Goal: Task Accomplishment & Management: Complete application form

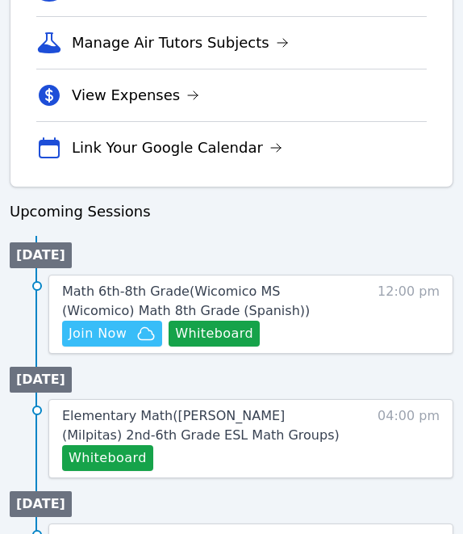
scroll to position [671, 0]
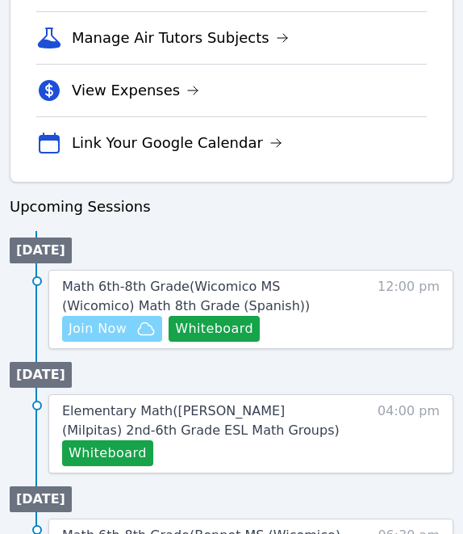
click at [107, 324] on span "Join Now" at bounding box center [98, 328] width 58 height 19
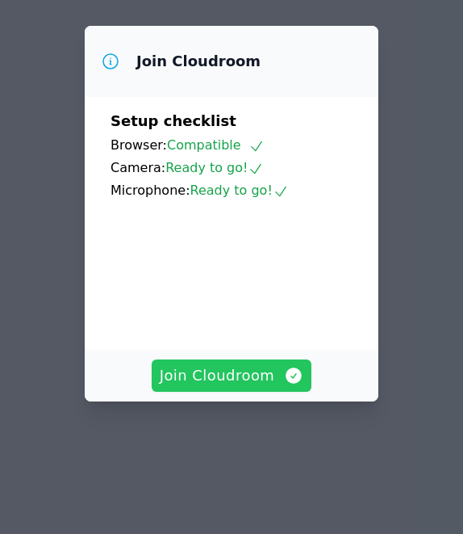
click at [245, 381] on span "Join Cloudroom" at bounding box center [232, 375] width 145 height 23
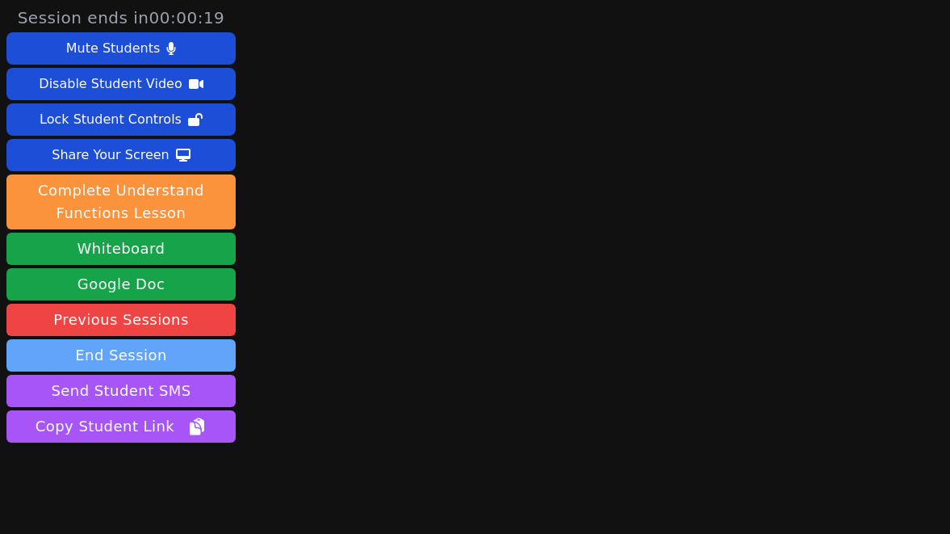
click at [147, 350] on button "End Session" at bounding box center [120, 355] width 229 height 32
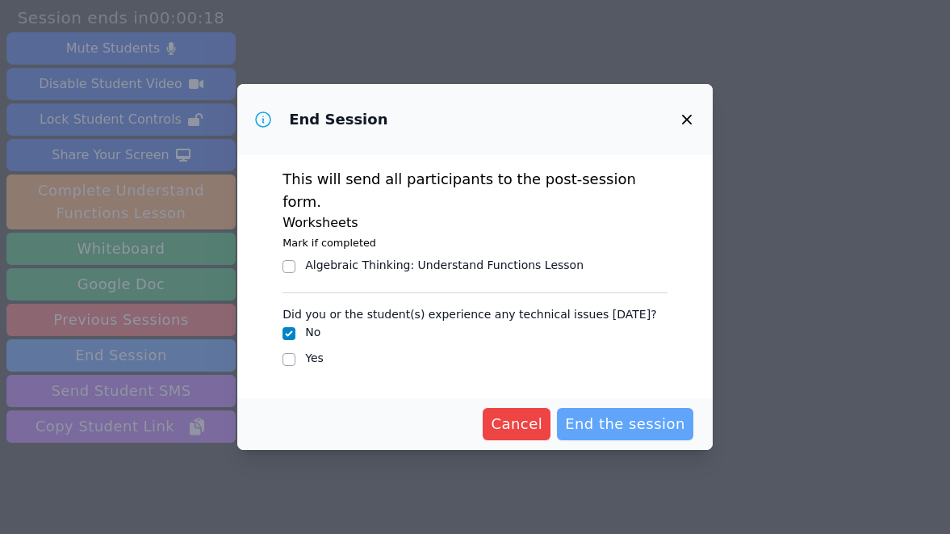
click at [463, 413] on span "End the session" at bounding box center [625, 424] width 120 height 23
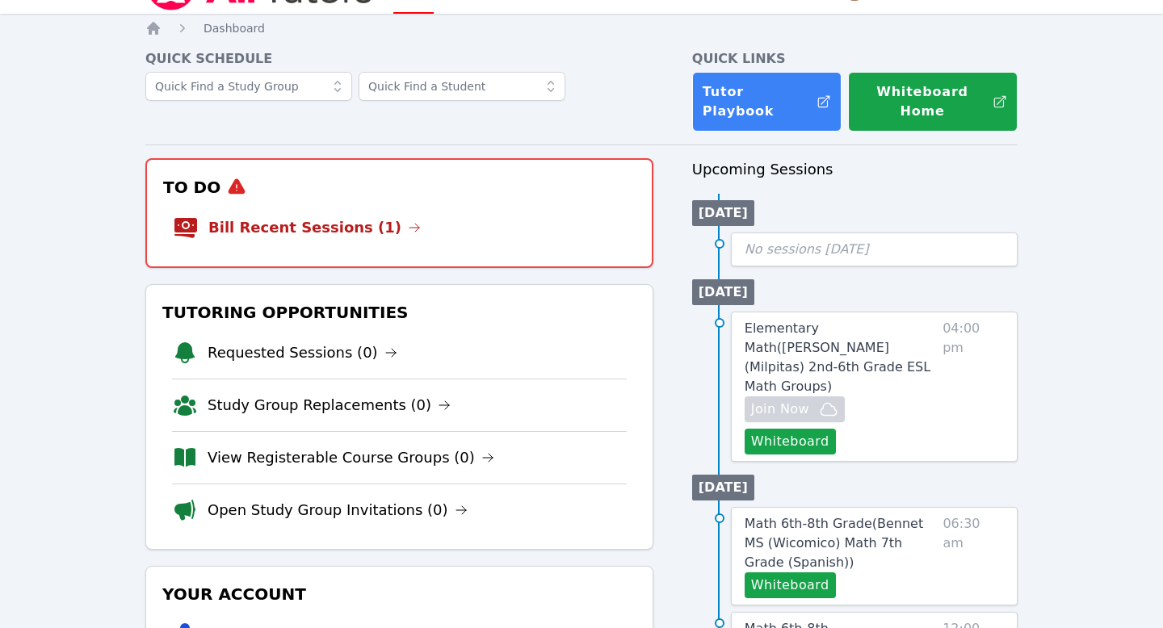
scroll to position [43, 0]
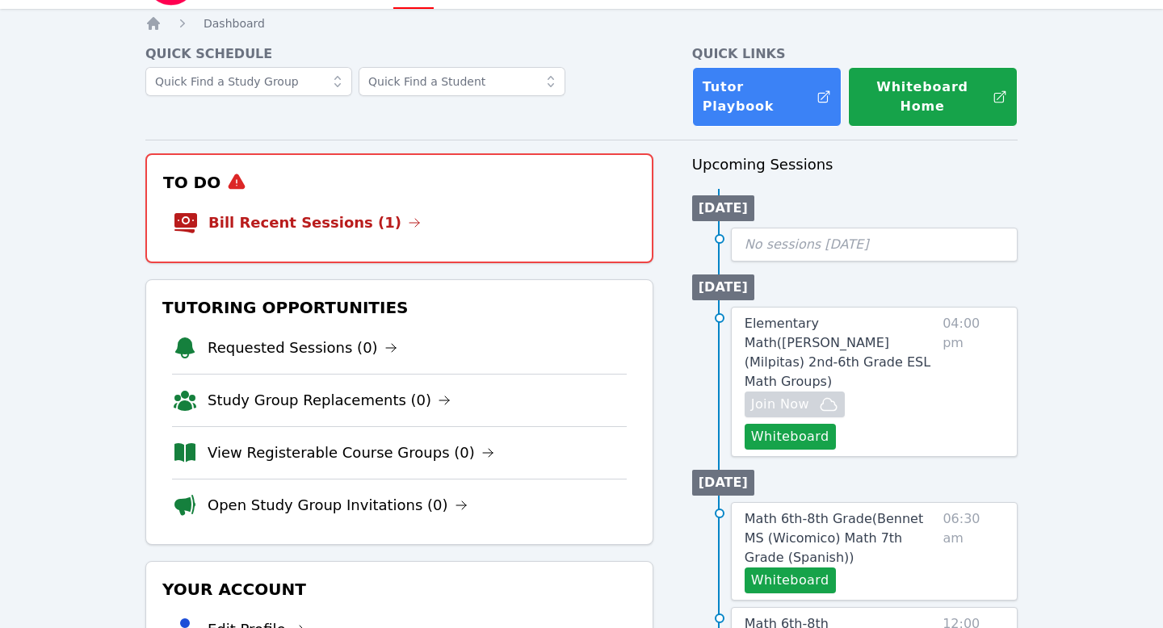
click at [504, 208] on li "Bill Recent Sessions (1)" at bounding box center [399, 223] width 453 height 52
click at [304, 212] on link "Bill Recent Sessions (1)" at bounding box center [314, 223] width 212 height 23
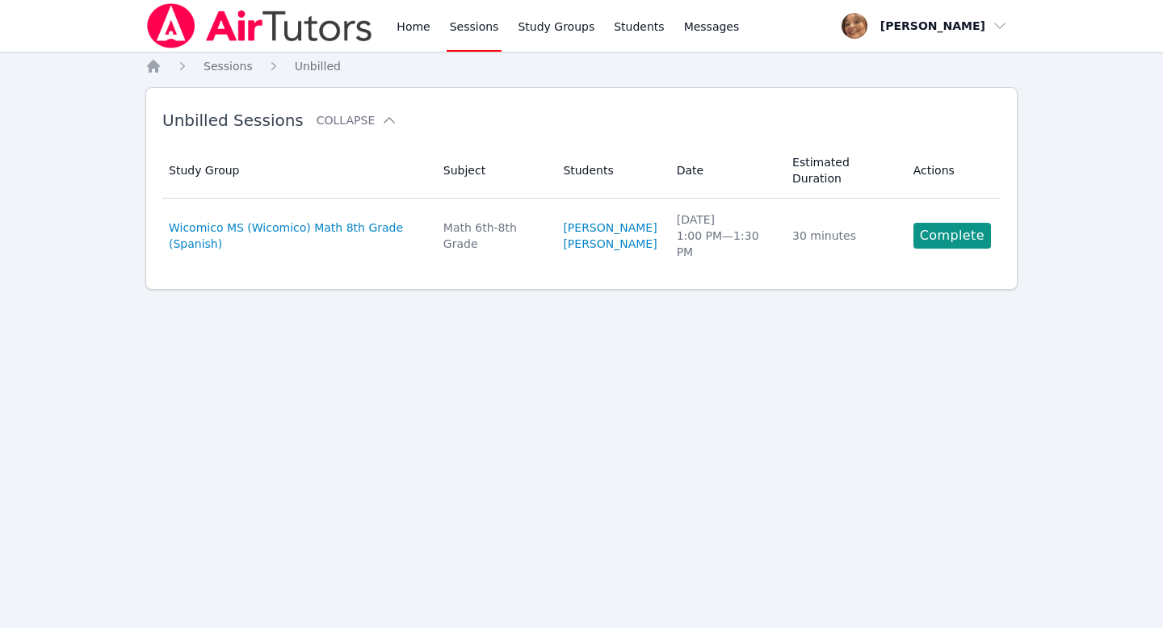
click at [543, 410] on div "Home Sessions Study Groups Students Messages Open user menu Michelle Rodriguez …" at bounding box center [581, 314] width 1163 height 628
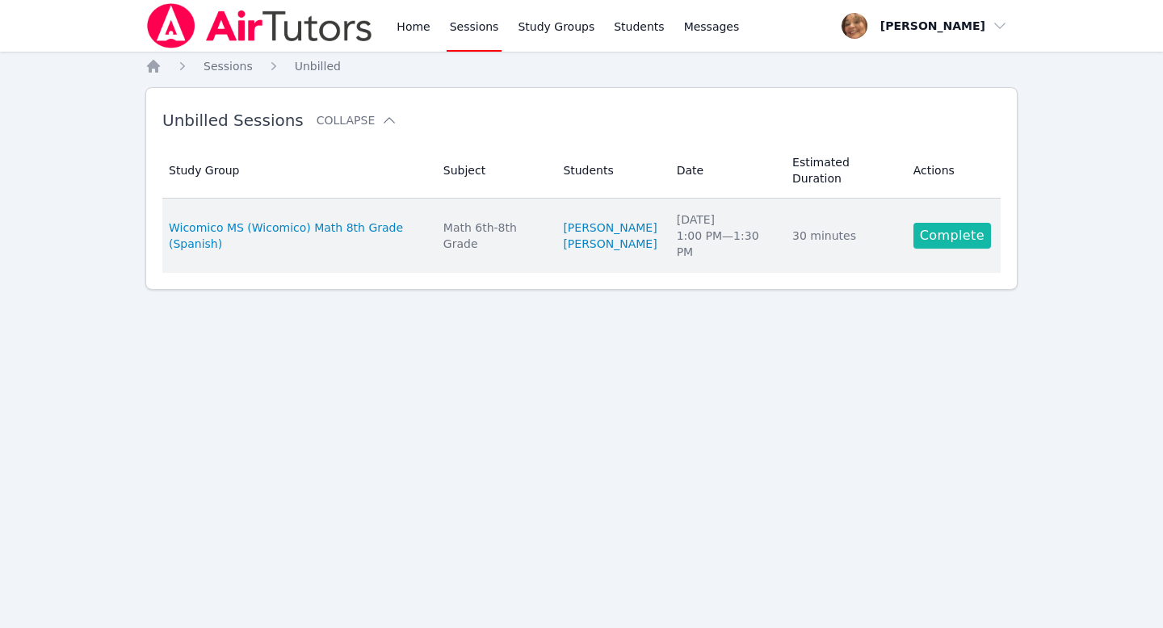
click at [935, 238] on link "Complete" at bounding box center [952, 236] width 78 height 26
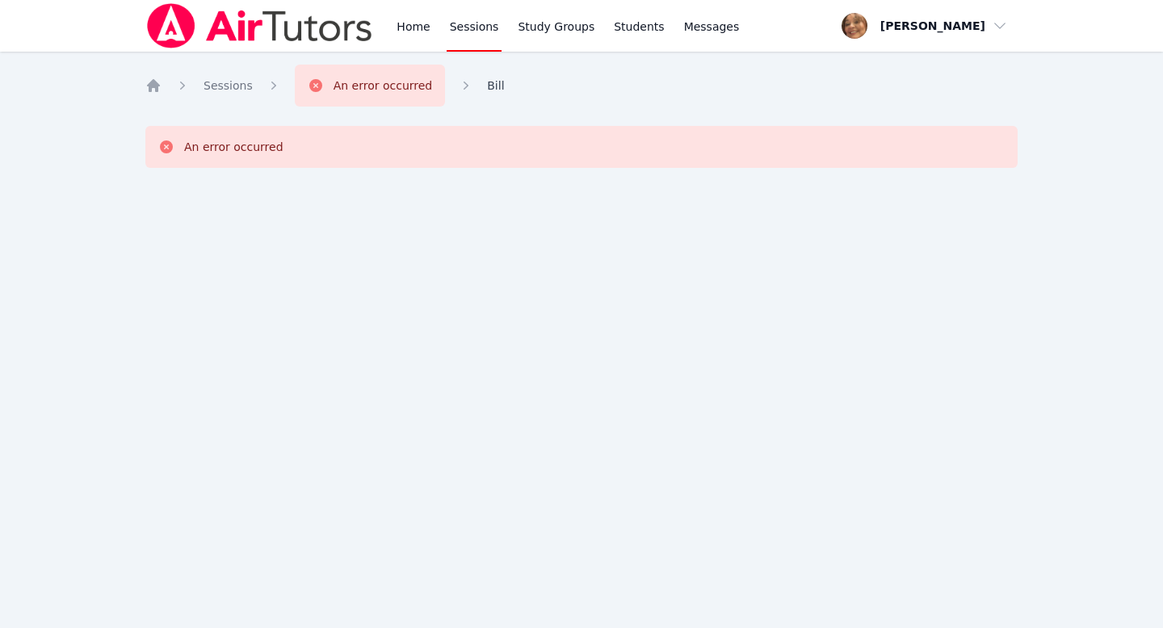
click at [487, 86] on span "Bill" at bounding box center [495, 85] width 17 height 13
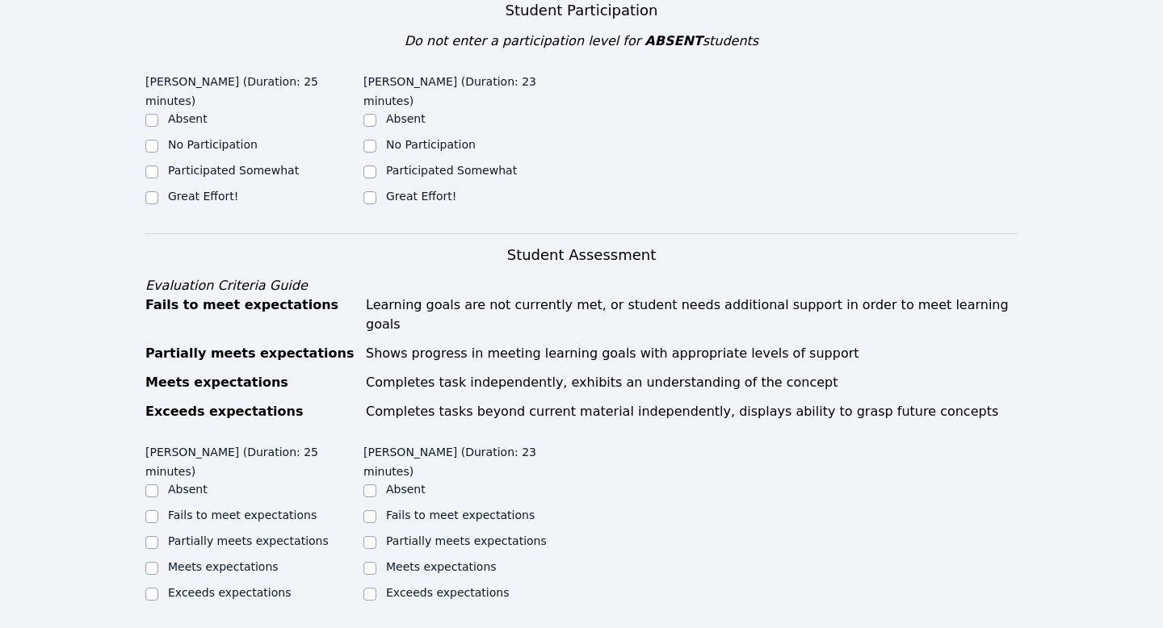
scroll to position [607, 0]
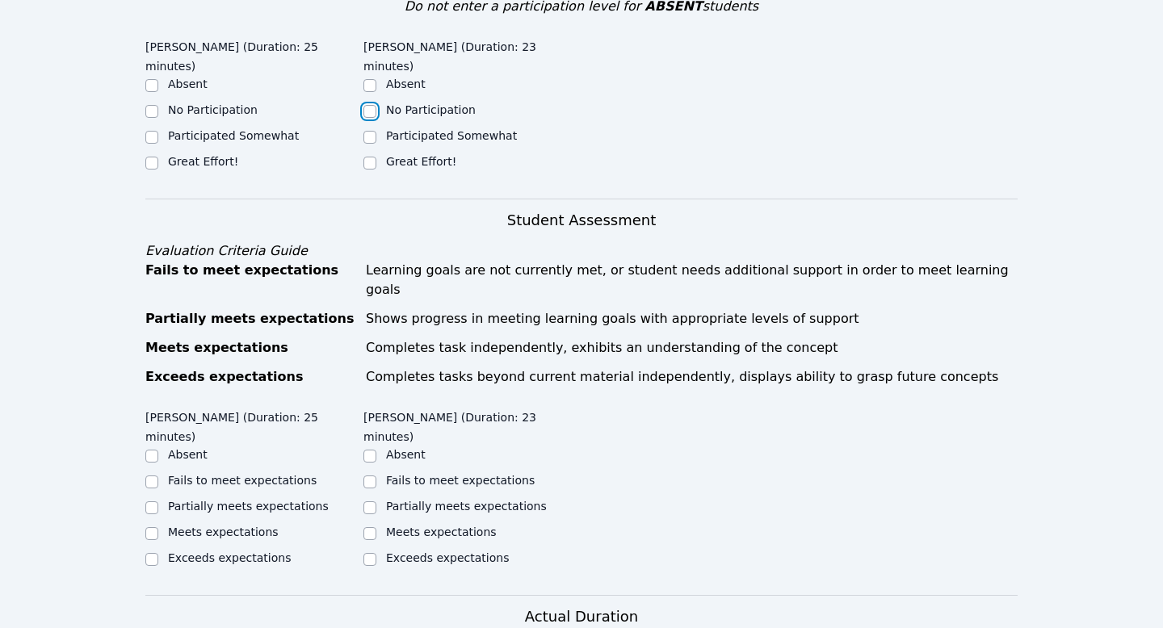
click at [371, 105] on input "No Participation" at bounding box center [369, 111] width 13 height 13
checkbox input "true"
click at [371, 131] on input "Participated Somewhat" at bounding box center [369, 137] width 13 height 13
checkbox input "true"
checkbox input "false"
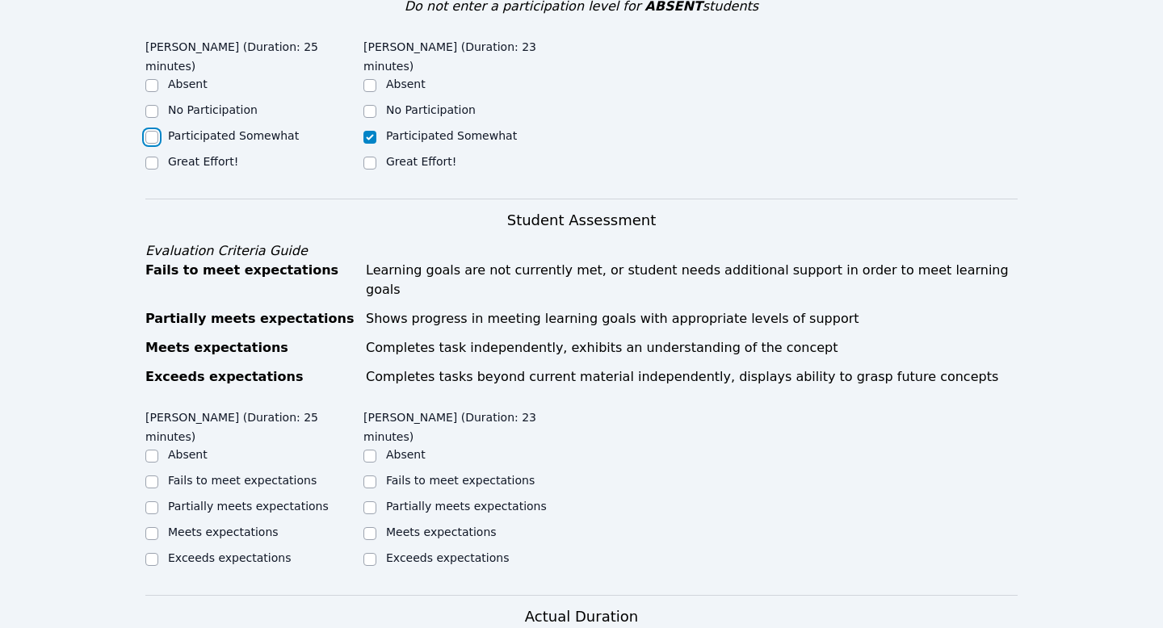
click at [149, 131] on input "Participated Somewhat" at bounding box center [151, 137] width 13 height 13
checkbox input "true"
click at [148, 157] on input "Great Effort!" at bounding box center [151, 163] width 13 height 13
checkbox input "true"
checkbox input "false"
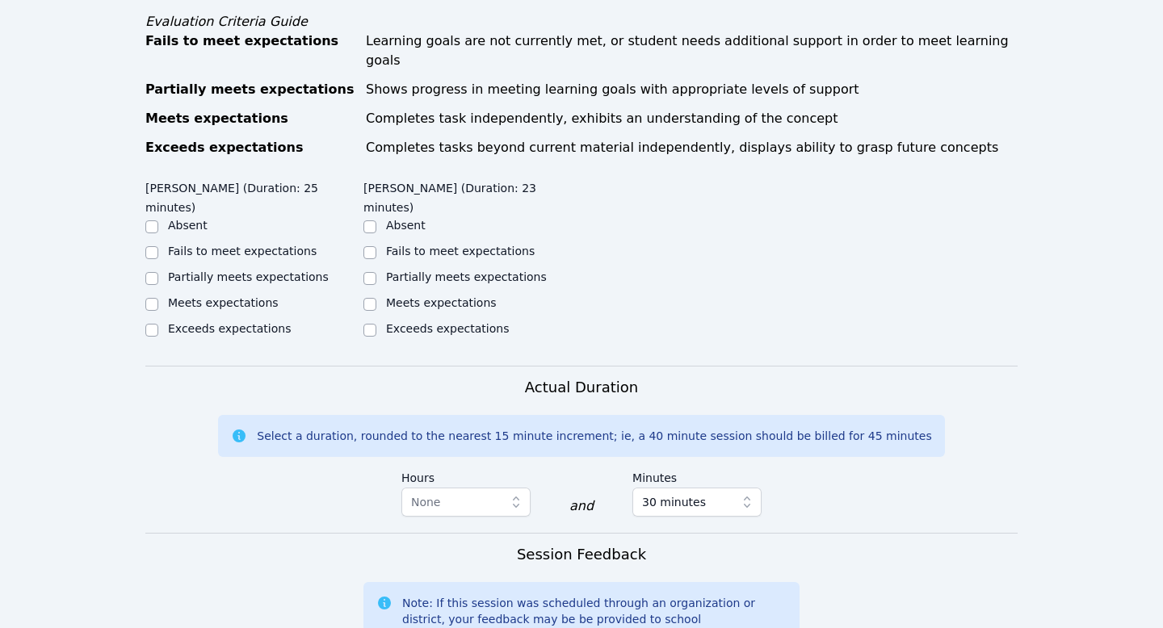
scroll to position [842, 0]
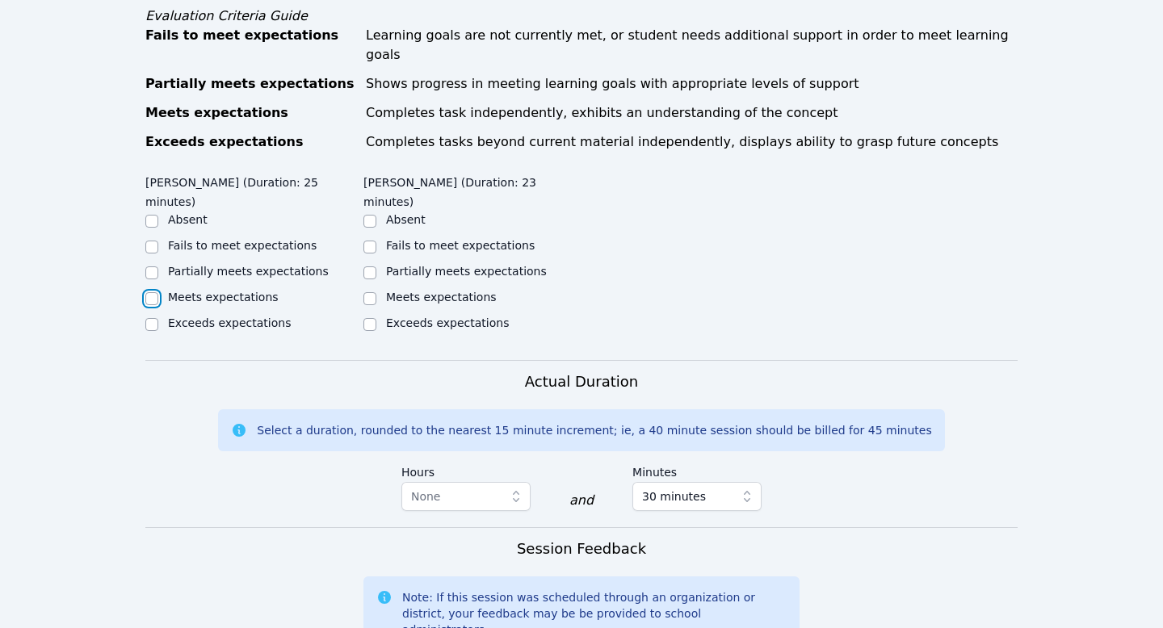
click at [151, 292] on input "Meets expectations" at bounding box center [151, 298] width 13 height 13
checkbox input "true"
click at [372, 266] on input "Partially meets expectations" at bounding box center [369, 272] width 13 height 13
checkbox input "true"
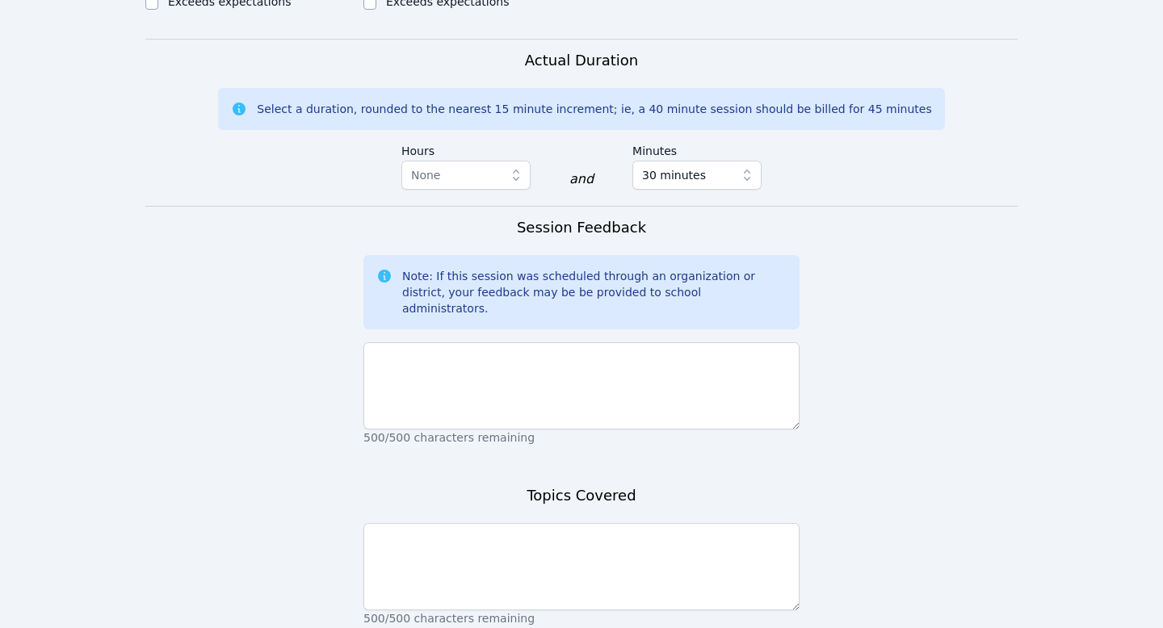
scroll to position [1247, 0]
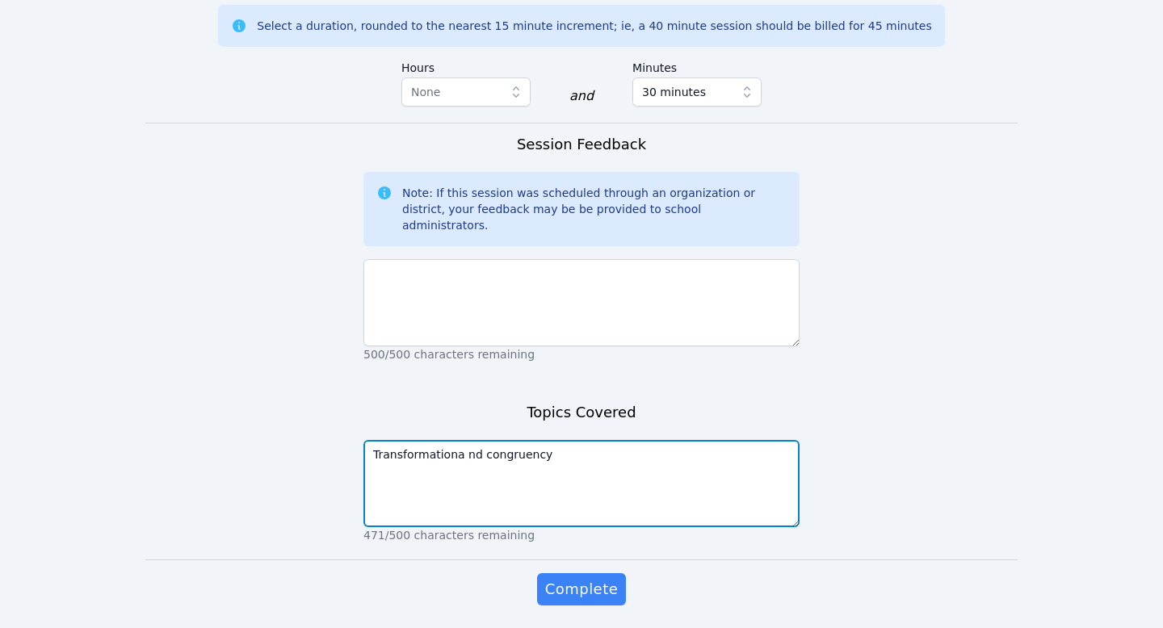
type textarea "Transformationa nd congruency"
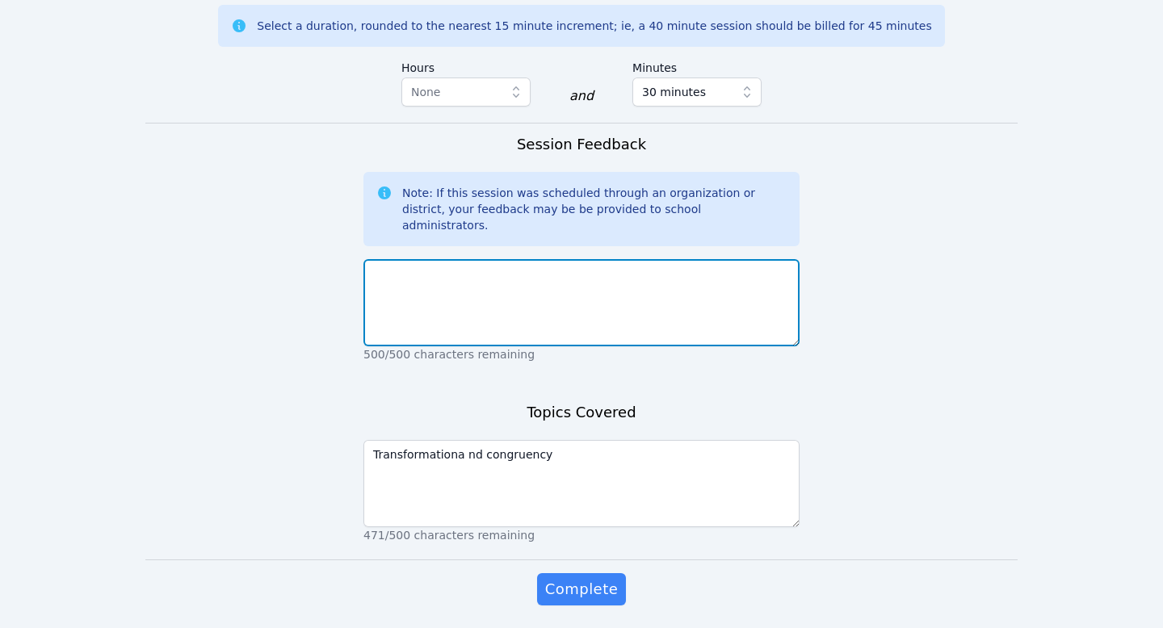
click at [428, 259] on textarea at bounding box center [581, 302] width 436 height 87
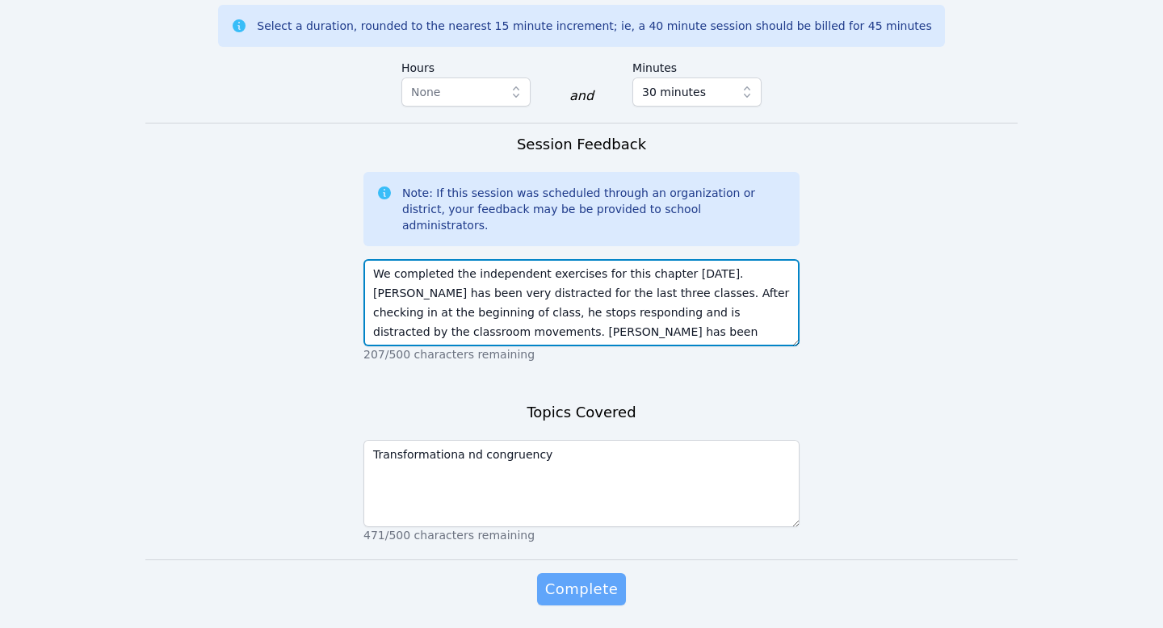
type textarea "We completed the independent exercises for this chapter [DATE]. [PERSON_NAME] h…"
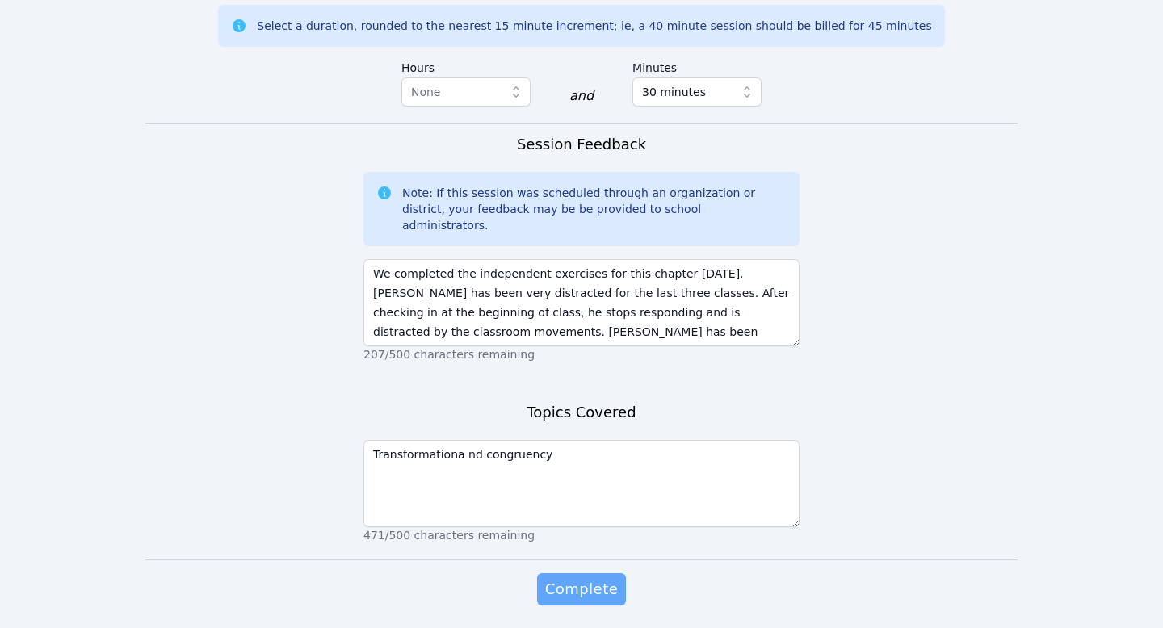
click at [573, 578] on span "Complete" at bounding box center [581, 589] width 73 height 23
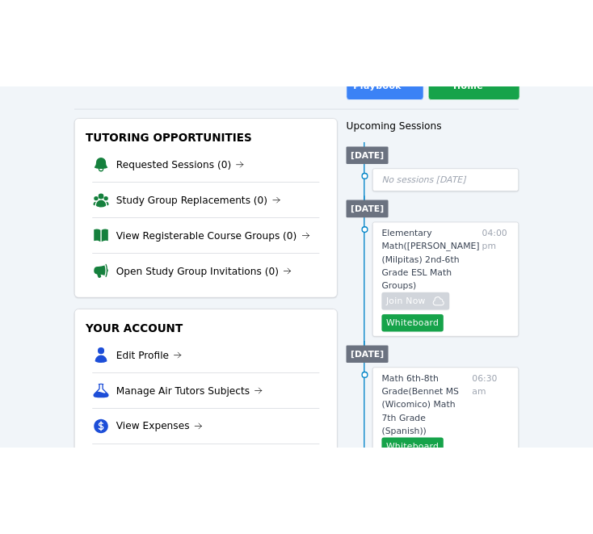
scroll to position [211, 0]
